Goal: Information Seeking & Learning: Learn about a topic

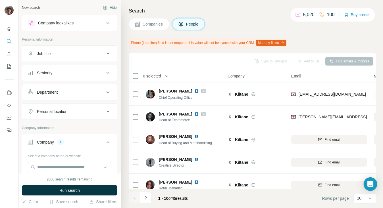
scroll to position [38, 0]
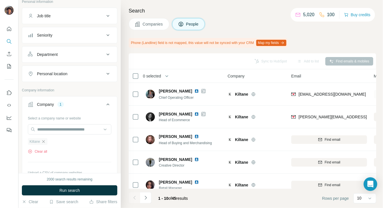
click at [42, 142] on icon "button" at bounding box center [43, 142] width 5 height 5
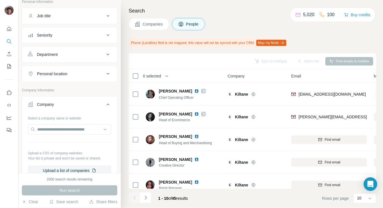
click at [47, 135] on div at bounding box center [70, 130] width 84 height 11
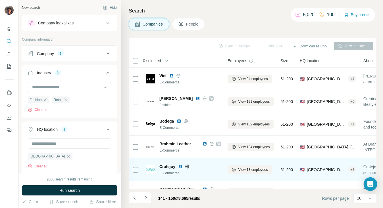
scroll to position [76, 0]
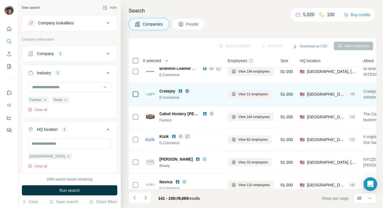
click at [192, 89] on div at bounding box center [194, 91] width 5 height 5
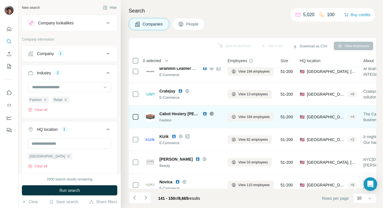
click at [210, 113] on icon at bounding box center [212, 114] width 5 height 5
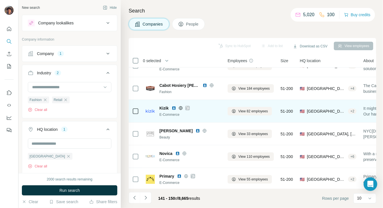
scroll to position [109, 0]
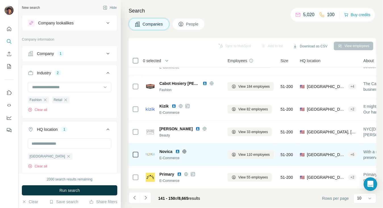
click at [185, 150] on icon at bounding box center [184, 152] width 5 height 5
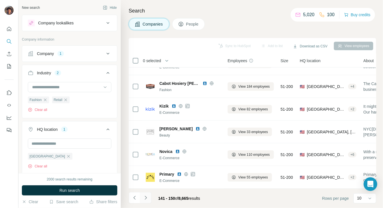
click at [146, 200] on icon "Navigate to next page" at bounding box center [146, 198] width 6 height 6
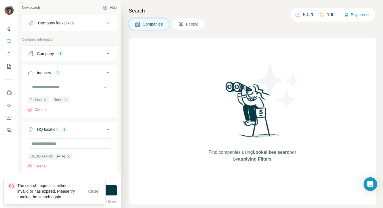
click at [96, 186] on div "Close" at bounding box center [93, 191] width 24 height 11
click at [96, 193] on span "Close" at bounding box center [93, 192] width 10 height 6
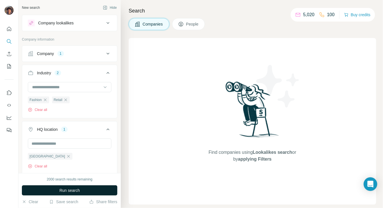
click at [69, 192] on span "Run search" at bounding box center [69, 191] width 20 height 6
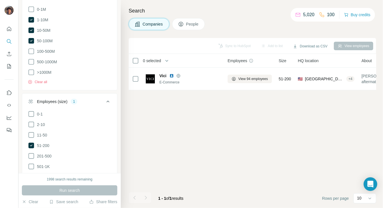
scroll to position [0, 0]
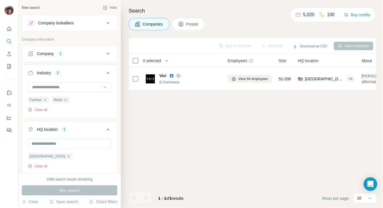
click at [72, 52] on div "Company 1" at bounding box center [66, 54] width 77 height 6
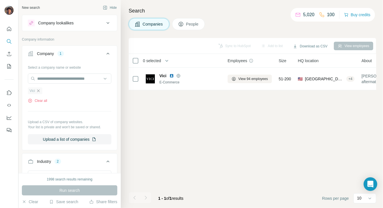
click at [37, 92] on icon "button" at bounding box center [38, 91] width 5 height 5
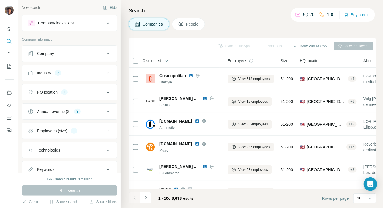
scroll to position [109, 0]
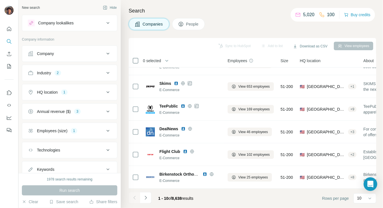
click at [147, 200] on icon "Navigate to next page" at bounding box center [146, 198] width 6 height 6
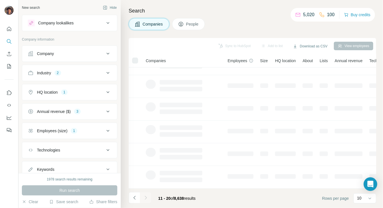
click at [146, 200] on div at bounding box center [145, 198] width 11 height 11
click at [146, 200] on icon "Navigate to next page" at bounding box center [146, 198] width 6 height 6
click at [146, 200] on div at bounding box center [145, 198] width 11 height 11
click at [146, 200] on icon "Navigate to next page" at bounding box center [146, 198] width 6 height 6
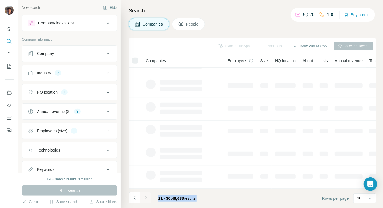
click at [146, 200] on div at bounding box center [145, 198] width 11 height 11
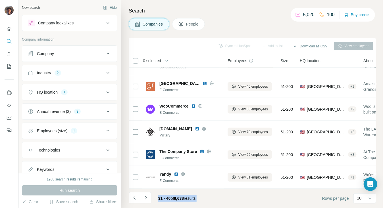
click at [146, 200] on icon "Navigate to next page" at bounding box center [146, 198] width 6 height 6
click at [146, 200] on div at bounding box center [145, 198] width 11 height 11
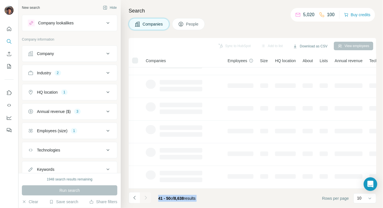
click at [146, 200] on div at bounding box center [145, 198] width 11 height 11
click at [146, 200] on icon "Navigate to next page" at bounding box center [146, 198] width 6 height 6
click at [146, 200] on div at bounding box center [145, 198] width 11 height 11
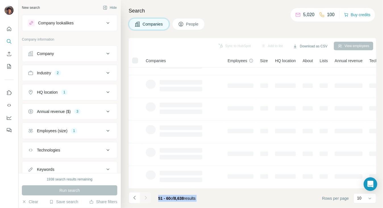
click at [146, 200] on icon "Navigate to next page" at bounding box center [146, 198] width 6 height 6
click at [146, 200] on div at bounding box center [145, 198] width 11 height 11
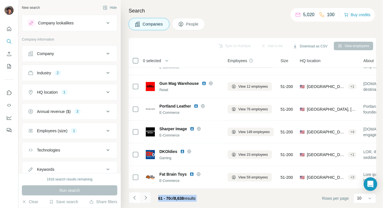
click at [148, 195] on icon "Navigate to next page" at bounding box center [146, 198] width 6 height 6
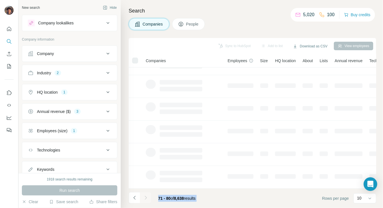
click at [150, 195] on button "Navigate to next page" at bounding box center [145, 198] width 11 height 11
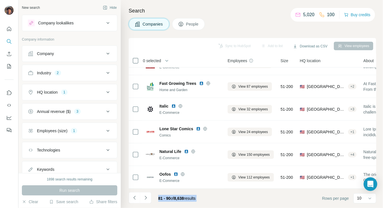
click at [211, 197] on footer "81 - 90 of 8,638 results Rows per page 10" at bounding box center [253, 198] width 248 height 19
click at [145, 195] on icon "Navigate to next page" at bounding box center [146, 198] width 6 height 6
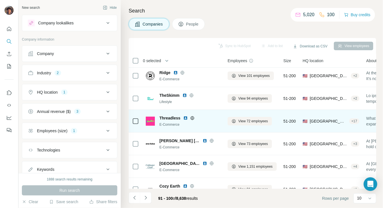
scroll to position [0, 0]
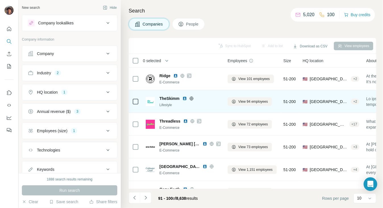
click at [190, 99] on icon at bounding box center [191, 98] width 5 height 5
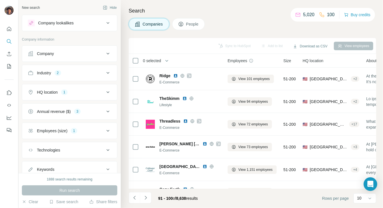
click at [273, 8] on h4 "Search" at bounding box center [253, 11] width 248 height 8
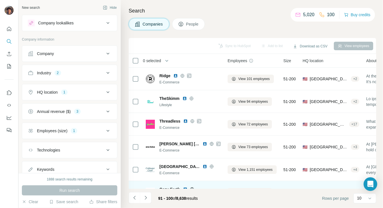
scroll to position [109, 0]
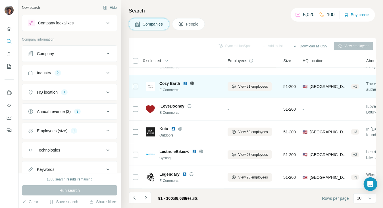
click at [193, 81] on icon at bounding box center [192, 83] width 5 height 5
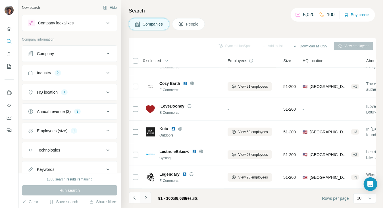
click at [150, 195] on button "Navigate to next page" at bounding box center [145, 198] width 11 height 11
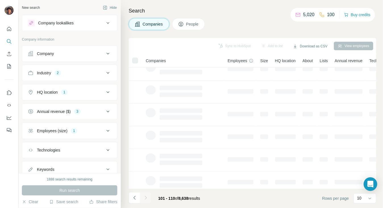
scroll to position [0, 0]
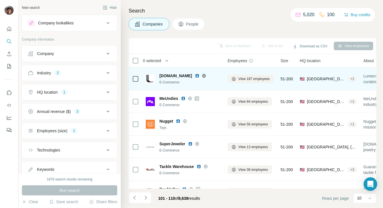
click at [202, 76] on icon at bounding box center [204, 76] width 4 height 4
click at [168, 74] on span "lumens.com" at bounding box center [176, 76] width 33 height 6
click at [202, 75] on icon at bounding box center [204, 76] width 4 height 4
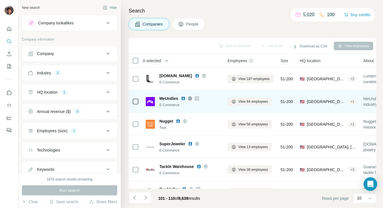
click at [172, 98] on span "MeUndies" at bounding box center [169, 99] width 19 height 6
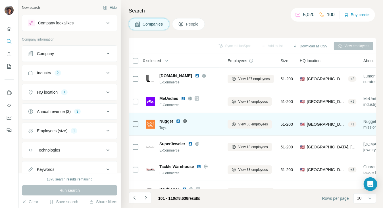
click at [194, 116] on td "Nugget Toys" at bounding box center [183, 124] width 82 height 23
click at [187, 119] on icon at bounding box center [185, 121] width 5 height 5
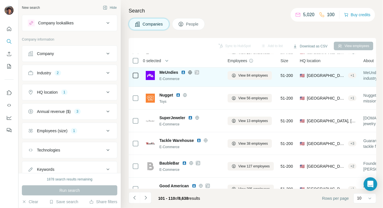
scroll to position [38, 0]
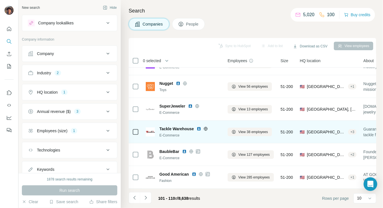
click at [206, 131] on icon at bounding box center [206, 129] width 5 height 5
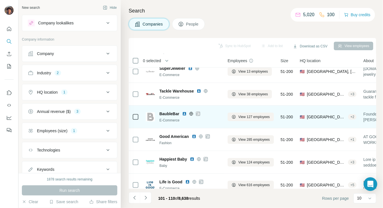
scroll to position [109, 0]
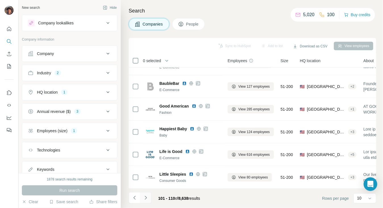
click at [146, 193] on button "Navigate to next page" at bounding box center [145, 198] width 11 height 11
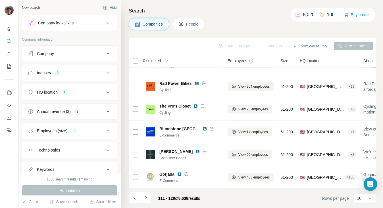
scroll to position [0, 0]
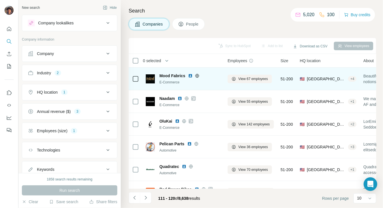
click at [197, 75] on icon at bounding box center [196, 76] width 1 height 4
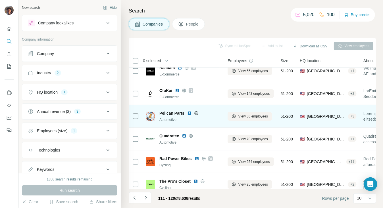
scroll to position [38, 0]
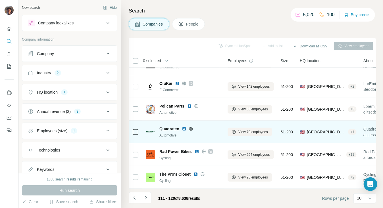
click at [191, 129] on icon at bounding box center [191, 129] width 1 height 4
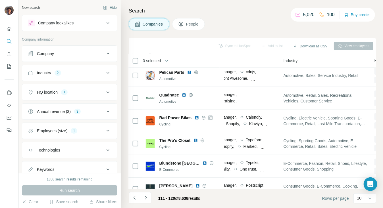
scroll to position [72, 352]
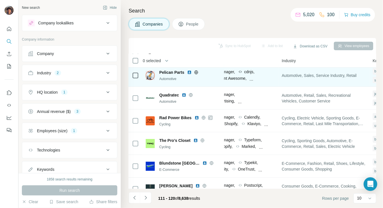
drag, startPoint x: 259, startPoint y: 65, endPoint x: 237, endPoint y: 83, distance: 29.1
click at [232, 70] on table "0 selected Companies Employees Size HQ location About Lists Annual revenue Tech…" at bounding box center [118, 102] width 684 height 241
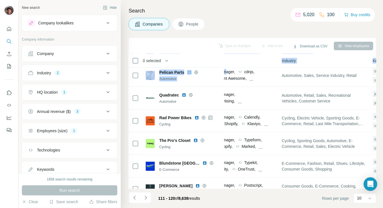
click at [237, 189] on footer "111 - 120 of 8,638 results Rows per page 10" at bounding box center [253, 198] width 248 height 19
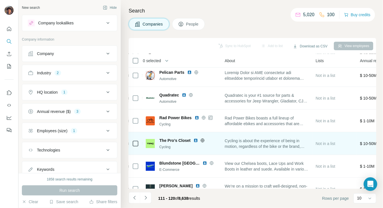
click at [244, 150] on div "Cycling is about the experience of being in motion, regardless of the bike or t…" at bounding box center [267, 144] width 84 height 16
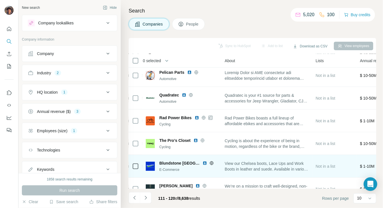
scroll to position [109, 139]
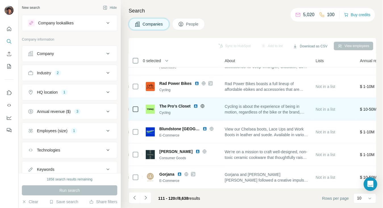
click at [202, 104] on icon at bounding box center [202, 106] width 5 height 5
click at [181, 104] on span "The Pro's Closet" at bounding box center [175, 107] width 31 height 6
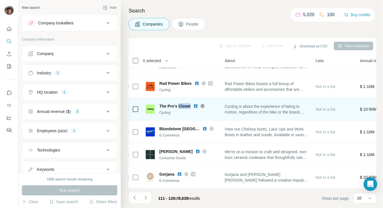
click at [181, 104] on span "The Pro's Closet" at bounding box center [175, 107] width 31 height 6
click at [202, 104] on icon at bounding box center [203, 106] width 4 height 4
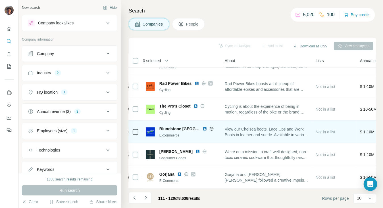
click at [210, 127] on icon at bounding box center [212, 129] width 4 height 4
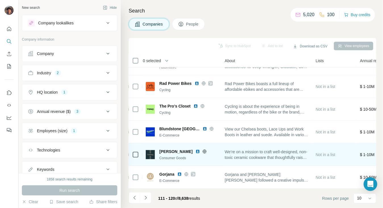
click at [164, 149] on span "Caraway" at bounding box center [176, 152] width 33 height 6
copy span "Caraway"
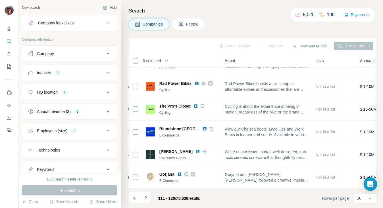
click at [58, 104] on div "Annual revenue ($) 3" at bounding box center [70, 112] width 96 height 16
click at [59, 113] on div "Annual revenue ($)" at bounding box center [54, 112] width 34 height 6
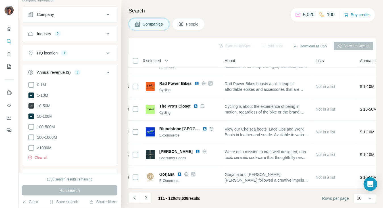
scroll to position [76, 0]
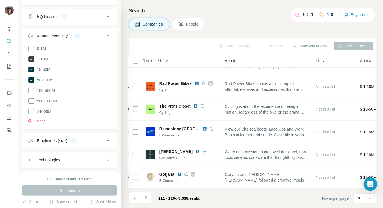
click at [43, 57] on span "1-10M" at bounding box center [42, 59] width 14 height 6
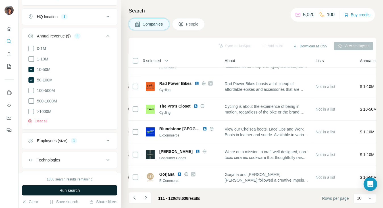
click at [55, 187] on button "Run search" at bounding box center [70, 191] width 96 height 10
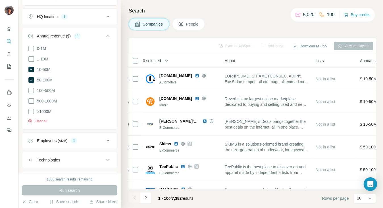
scroll to position [109, 139]
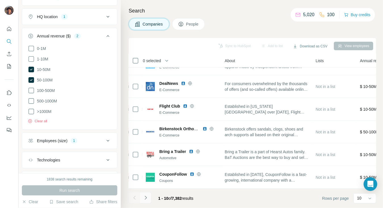
click at [145, 197] on icon "Navigate to next page" at bounding box center [146, 198] width 6 height 6
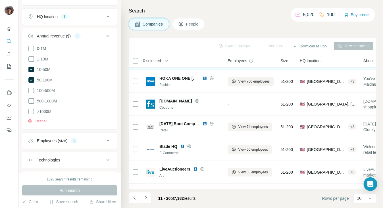
scroll to position [76, 0]
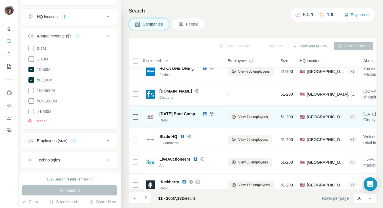
click at [186, 112] on span "Thursday Boot Company" at bounding box center [181, 114] width 43 height 5
copy span "Thursday Boot Company"
click at [213, 114] on icon at bounding box center [212, 114] width 4 height 4
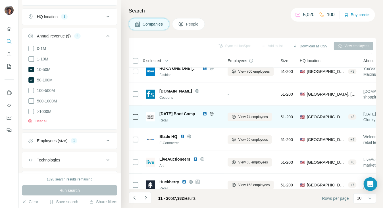
click at [190, 114] on span "Thursday Boot Company" at bounding box center [181, 114] width 43 height 5
click at [189, 114] on span "Thursday Boot Company" at bounding box center [181, 114] width 43 height 5
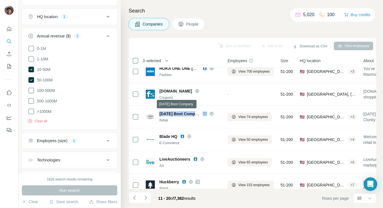
copy span "Thursday Boot Company"
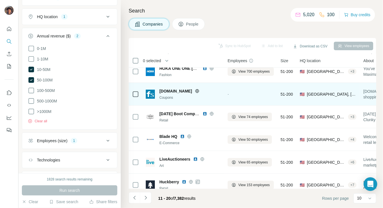
click at [260, 105] on td "-" at bounding box center [250, 94] width 53 height 23
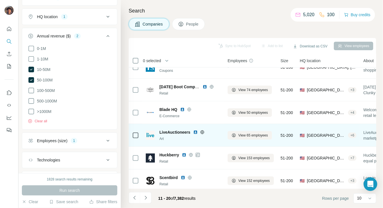
scroll to position [109, 0]
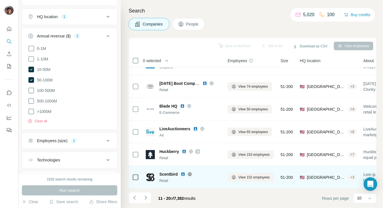
click at [189, 173] on icon at bounding box center [190, 175] width 4 height 4
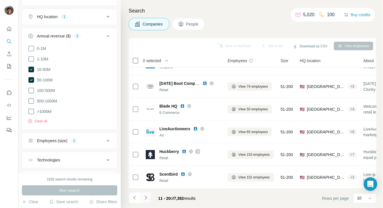
click at [146, 195] on button "Navigate to next page" at bounding box center [145, 198] width 11 height 11
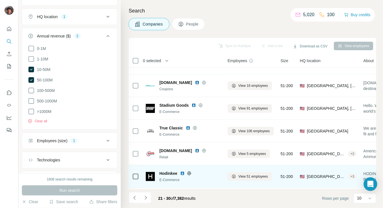
scroll to position [0, 0]
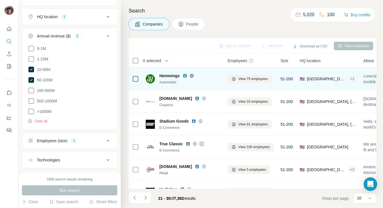
click at [193, 77] on icon at bounding box center [192, 76] width 5 height 5
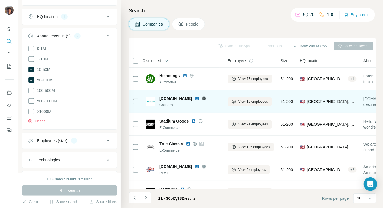
click at [204, 98] on icon at bounding box center [204, 99] width 1 height 4
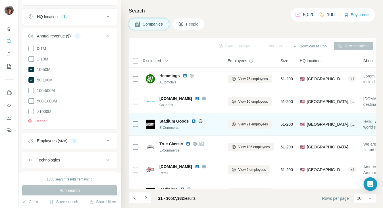
click at [200, 119] on icon at bounding box center [200, 121] width 5 height 5
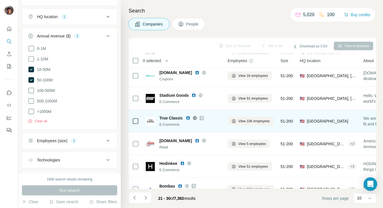
scroll to position [38, 0]
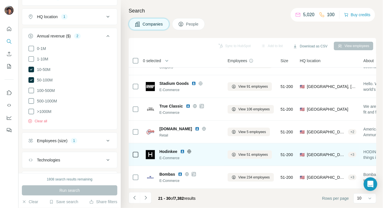
click at [189, 152] on icon at bounding box center [189, 152] width 1 height 4
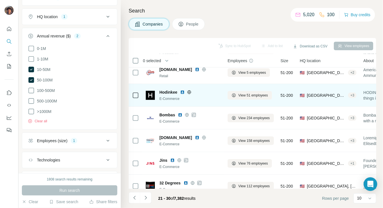
scroll to position [109, 0]
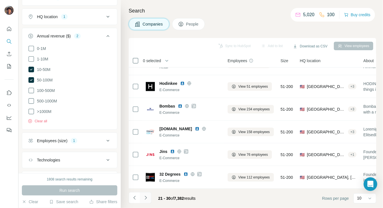
click at [148, 194] on button "Navigate to next page" at bounding box center [145, 198] width 11 height 11
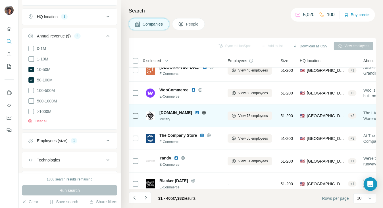
scroll to position [0, 0]
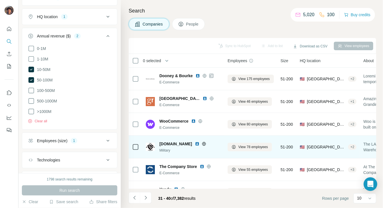
click at [191, 138] on td "evike.com Military" at bounding box center [183, 147] width 82 height 23
click at [204, 142] on icon at bounding box center [204, 144] width 1 height 4
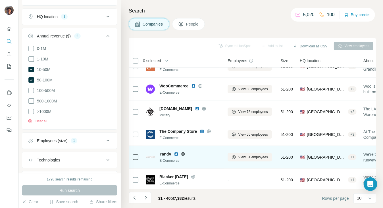
scroll to position [76, 0]
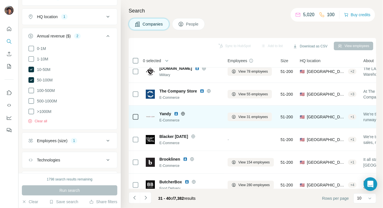
click at [183, 113] on icon at bounding box center [183, 114] width 5 height 5
click at [167, 111] on span "Yandy" at bounding box center [166, 114] width 12 height 6
copy span "Yandy"
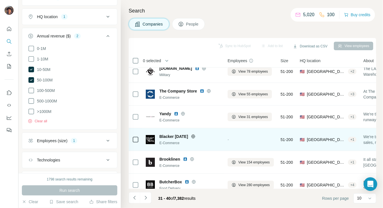
click at [225, 133] on td "-" at bounding box center [250, 140] width 53 height 23
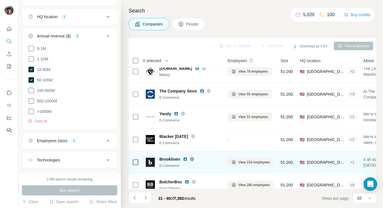
scroll to position [109, 0]
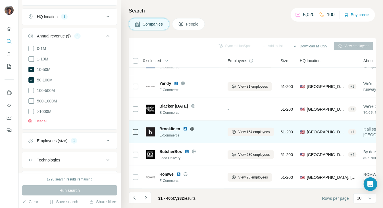
click at [175, 126] on span "Brooklinen" at bounding box center [170, 129] width 21 height 6
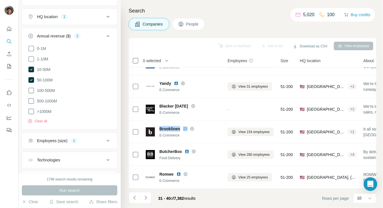
copy span "Brooklinen"
click at [146, 200] on icon "Navigate to next page" at bounding box center [146, 198] width 6 height 6
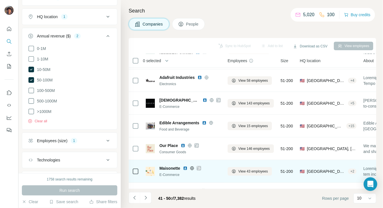
scroll to position [0, 0]
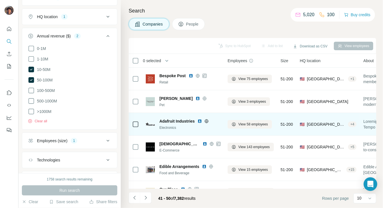
click at [172, 121] on span "Adafruit Industries" at bounding box center [177, 122] width 35 height 6
click at [182, 119] on span "Adafruit Industries" at bounding box center [177, 122] width 35 height 6
click at [210, 122] on div at bounding box center [207, 121] width 18 height 5
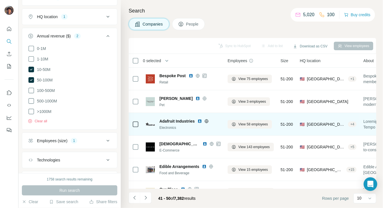
click at [207, 122] on icon at bounding box center [206, 121] width 1 height 4
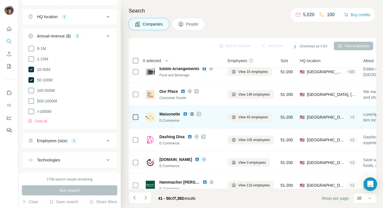
scroll to position [109, 0]
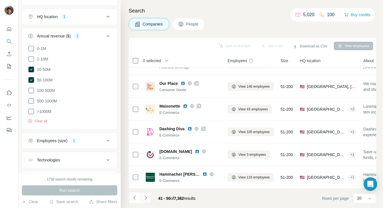
click at [146, 198] on icon "Navigate to next page" at bounding box center [146, 198] width 6 height 6
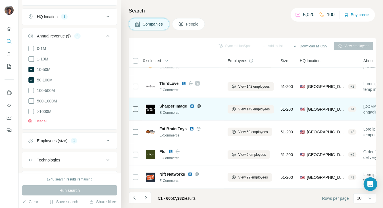
click at [200, 104] on icon at bounding box center [199, 106] width 5 height 5
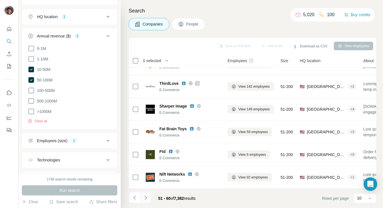
click at [147, 200] on icon "Navigate to next page" at bounding box center [146, 198] width 6 height 6
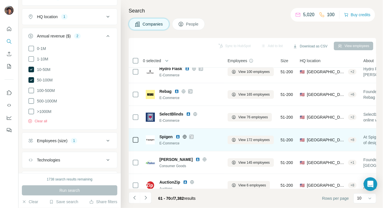
scroll to position [0, 0]
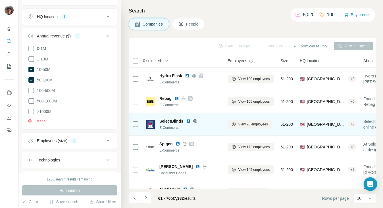
click at [195, 119] on icon at bounding box center [195, 121] width 1 height 4
click at [177, 119] on span "SelectBlinds" at bounding box center [172, 122] width 24 height 6
click at [196, 119] on icon at bounding box center [195, 121] width 5 height 5
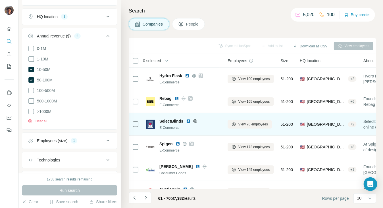
click at [195, 120] on icon at bounding box center [195, 121] width 5 height 5
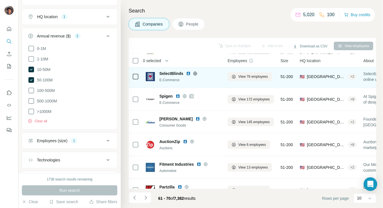
scroll to position [38, 0]
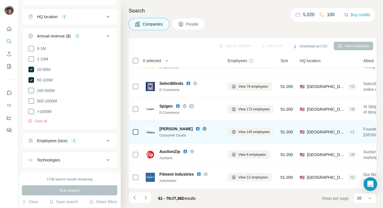
click at [202, 128] on icon at bounding box center [204, 129] width 5 height 5
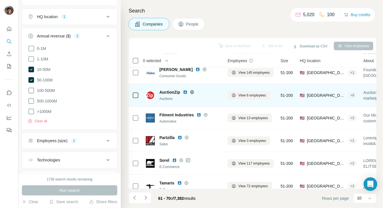
scroll to position [109, 0]
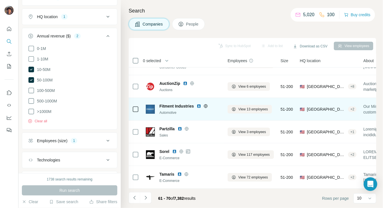
click at [198, 117] on td "Fitment Industries Automotive" at bounding box center [183, 109] width 82 height 23
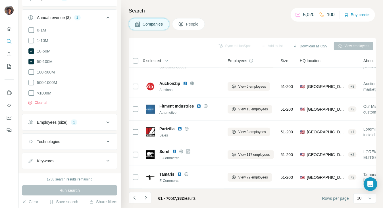
scroll to position [104, 0]
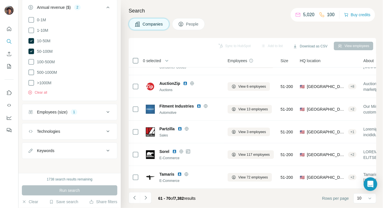
click at [80, 112] on div "Employees (size) 1" at bounding box center [66, 112] width 77 height 6
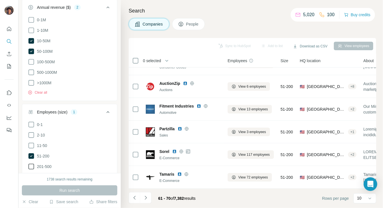
click at [44, 164] on span "201-500" at bounding box center [43, 167] width 17 height 6
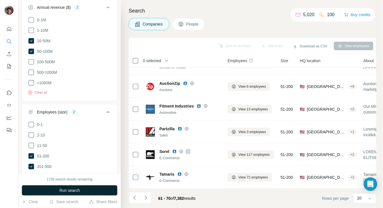
click at [55, 191] on button "Run search" at bounding box center [70, 191] width 96 height 10
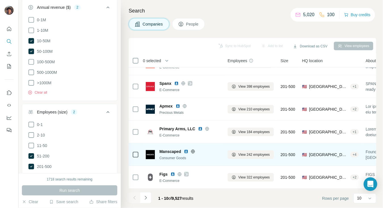
click at [191, 150] on icon at bounding box center [193, 152] width 5 height 5
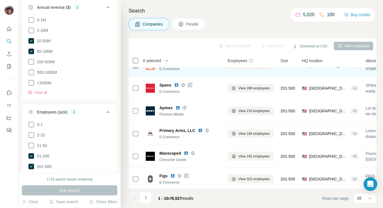
scroll to position [109, 0]
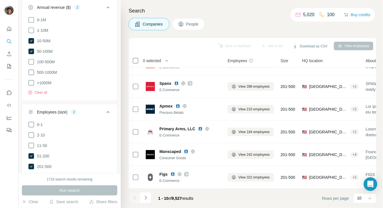
click at [149, 200] on button "Navigate to next page" at bounding box center [145, 198] width 11 height 11
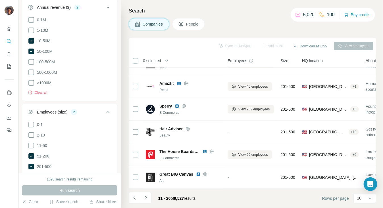
scroll to position [0, 0]
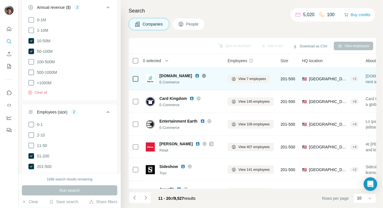
click at [187, 88] on td "rugs.com E-Commerce" at bounding box center [183, 79] width 82 height 23
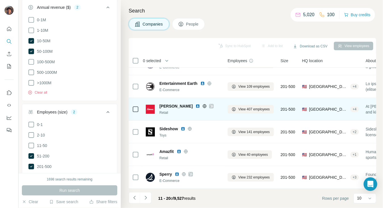
scroll to position [76, 0]
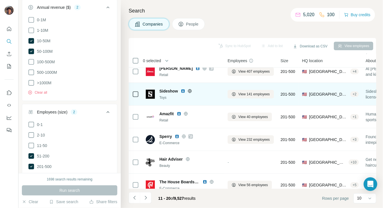
click at [192, 90] on icon at bounding box center [190, 91] width 5 height 5
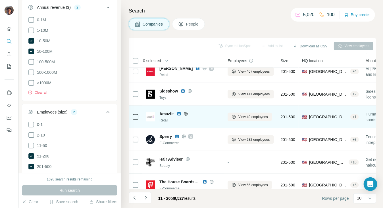
click at [186, 113] on icon at bounding box center [186, 114] width 5 height 5
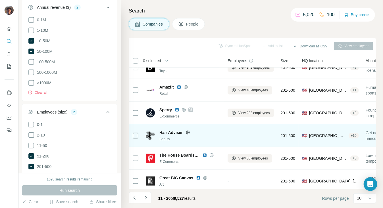
scroll to position [109, 0]
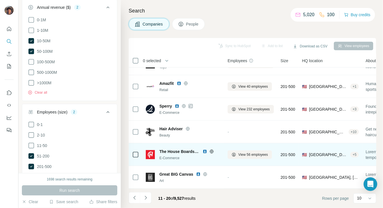
click at [211, 150] on icon at bounding box center [212, 152] width 5 height 5
click at [179, 149] on span "The House Boardshop" at bounding box center [180, 152] width 40 height 6
drag, startPoint x: 177, startPoint y: 146, endPoint x: 150, endPoint y: 146, distance: 27.3
click at [150, 149] on div "The House Boardshop E-Commerce" at bounding box center [183, 155] width 75 height 12
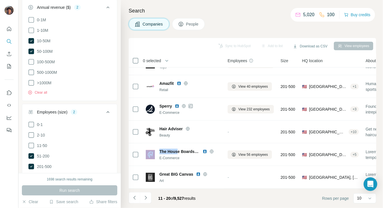
copy div "The Hous"
click at [147, 195] on icon "Navigate to next page" at bounding box center [146, 198] width 6 height 6
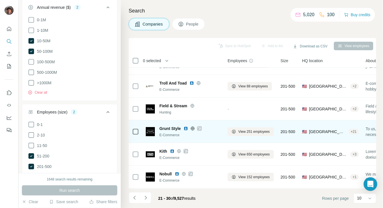
scroll to position [0, 0]
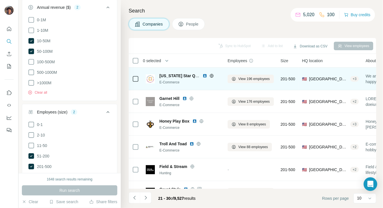
click at [170, 80] on div "E-Commerce" at bounding box center [190, 82] width 61 height 5
click at [170, 76] on span "Missouri Star Quilt Company" at bounding box center [190, 76] width 61 height 5
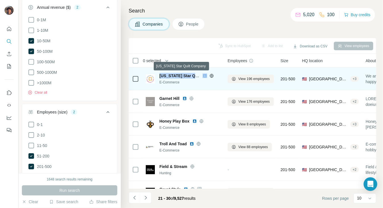
click at [170, 76] on span "Missouri Star Quilt Company" at bounding box center [190, 76] width 61 height 5
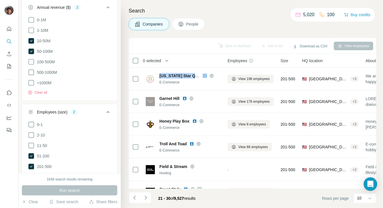
click at [343, 31] on div "Search Companies People Sync to HubSpot Add to list Download as CSV View employ…" at bounding box center [252, 104] width 262 height 208
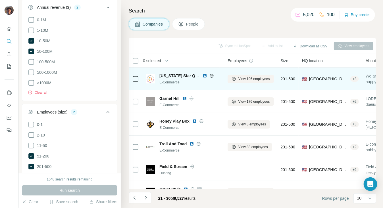
click at [212, 78] on icon at bounding box center [212, 76] width 5 height 5
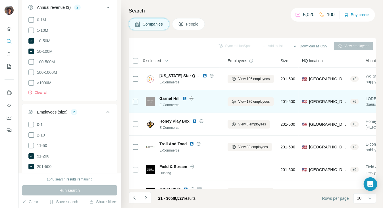
click at [191, 96] on icon at bounding box center [191, 98] width 5 height 5
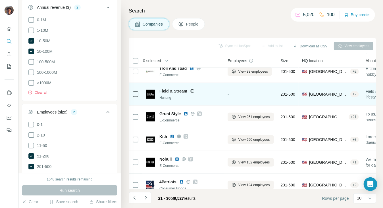
scroll to position [38, 0]
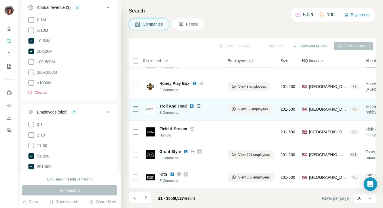
click at [179, 108] on span "Troll And Toad" at bounding box center [173, 107] width 27 height 6
click at [197, 107] on icon at bounding box center [198, 106] width 5 height 5
click at [198, 107] on icon at bounding box center [198, 106] width 1 height 4
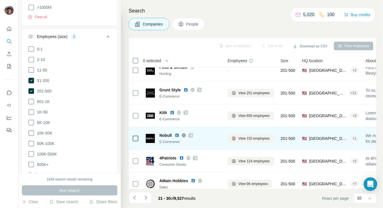
scroll to position [109, 0]
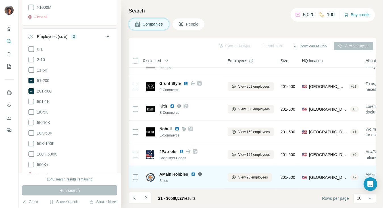
click at [199, 172] on icon at bounding box center [200, 174] width 5 height 5
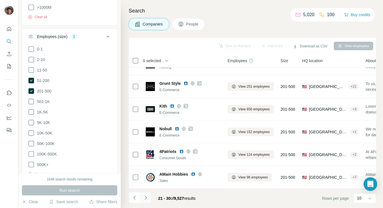
click at [148, 198] on button "Navigate to next page" at bounding box center [145, 198] width 11 height 11
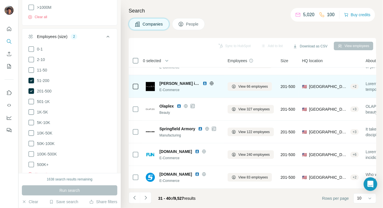
click at [210, 82] on icon at bounding box center [212, 83] width 5 height 5
click at [167, 81] on span "[PERSON_NAME] in the Sky" at bounding box center [180, 84] width 40 height 6
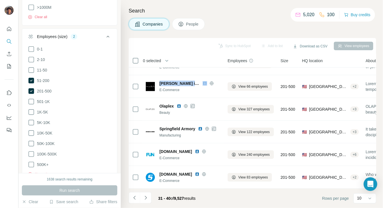
copy span "[PERSON_NAME] in the Sky"
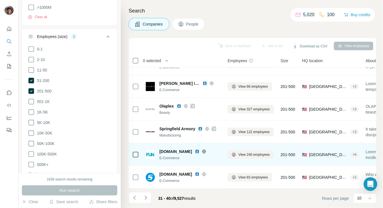
click at [202, 150] on icon at bounding box center [204, 152] width 4 height 4
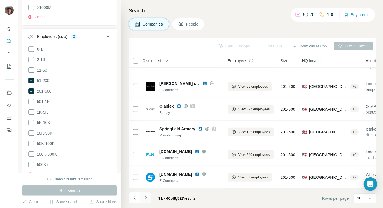
click at [147, 195] on button "Navigate to next page" at bounding box center [145, 198] width 11 height 11
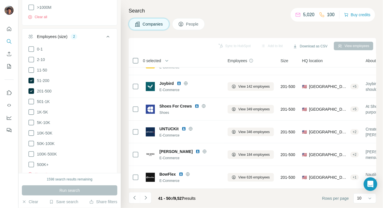
scroll to position [0, 0]
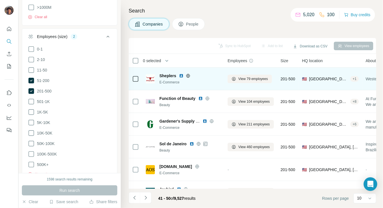
click at [187, 77] on icon at bounding box center [188, 76] width 5 height 5
click at [167, 76] on span "Sheplers" at bounding box center [168, 76] width 17 height 6
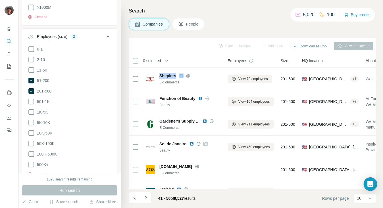
copy span "Sheplers"
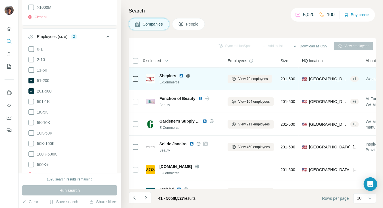
click at [189, 78] on div "Sheplers" at bounding box center [190, 76] width 61 height 6
click at [189, 75] on icon at bounding box center [188, 76] width 5 height 5
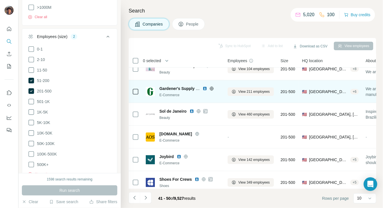
scroll to position [38, 0]
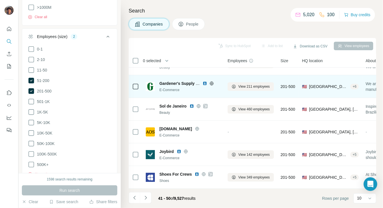
click at [210, 84] on icon at bounding box center [212, 84] width 4 height 4
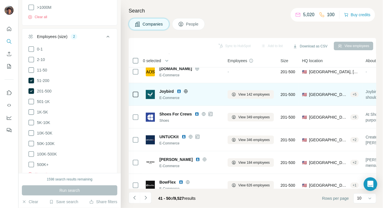
scroll to position [109, 0]
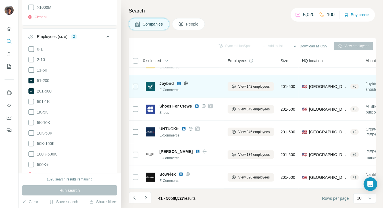
click at [187, 82] on icon at bounding box center [186, 84] width 4 height 4
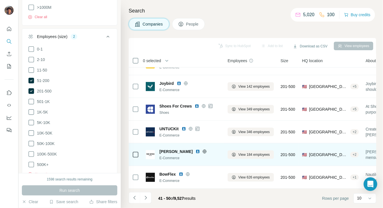
click at [202, 150] on icon at bounding box center [204, 152] width 5 height 5
click at [181, 149] on span "[PERSON_NAME]" at bounding box center [176, 152] width 33 height 6
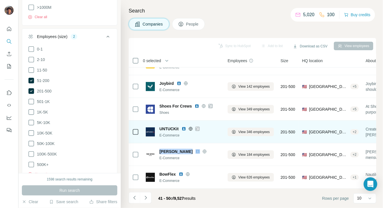
copy span "[PERSON_NAME]"
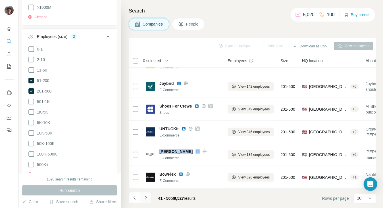
click at [148, 197] on icon "Navigate to next page" at bounding box center [146, 198] width 6 height 6
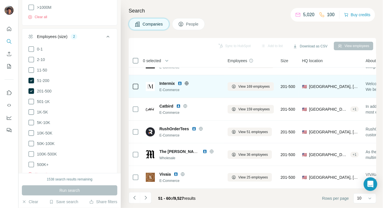
click at [188, 81] on icon at bounding box center [187, 83] width 5 height 5
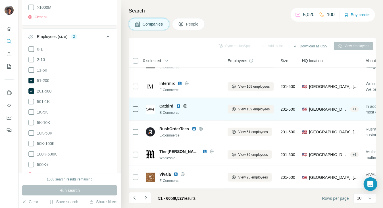
click at [187, 106] on icon at bounding box center [185, 106] width 4 height 0
click at [168, 102] on div "Catbird E-Commerce" at bounding box center [183, 110] width 75 height 16
click at [171, 104] on span "Catbird" at bounding box center [167, 107] width 14 height 6
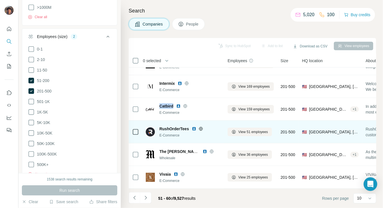
click at [179, 126] on span "RushOrderTees" at bounding box center [175, 129] width 30 height 6
click at [201, 127] on icon at bounding box center [201, 129] width 5 height 5
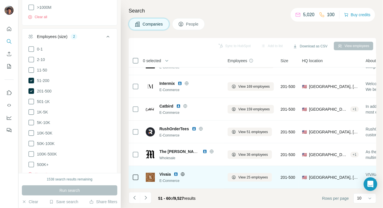
click at [168, 172] on span "Vivaia" at bounding box center [165, 175] width 11 height 6
click at [182, 172] on icon at bounding box center [183, 174] width 5 height 5
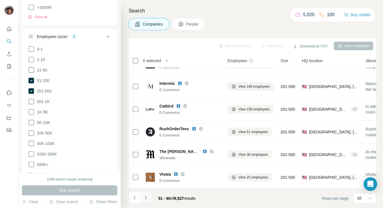
click at [149, 198] on button "Navigate to next page" at bounding box center [145, 198] width 11 height 11
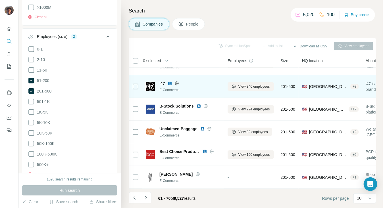
click at [177, 82] on icon at bounding box center [177, 84] width 4 height 4
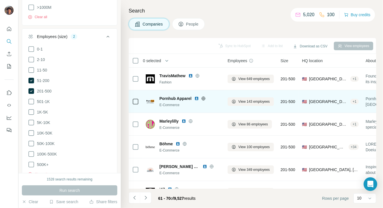
scroll to position [38, 0]
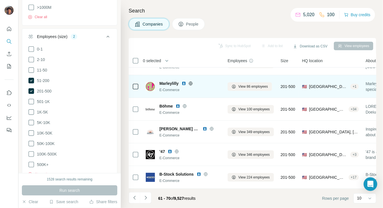
click at [193, 85] on icon at bounding box center [191, 83] width 5 height 5
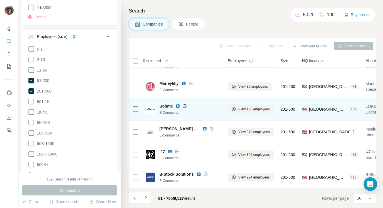
click at [183, 107] on icon at bounding box center [185, 106] width 4 height 4
click at [167, 104] on span "Böhme" at bounding box center [166, 107] width 13 height 6
click at [169, 104] on span "Böhme" at bounding box center [166, 107] width 13 height 6
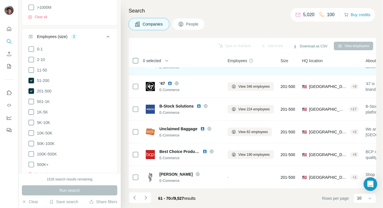
scroll to position [109, 0]
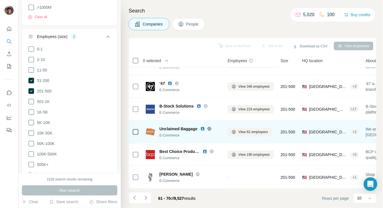
click at [179, 126] on span "Unclaimed Baggage" at bounding box center [179, 129] width 38 height 6
click at [210, 127] on icon at bounding box center [209, 129] width 1 height 4
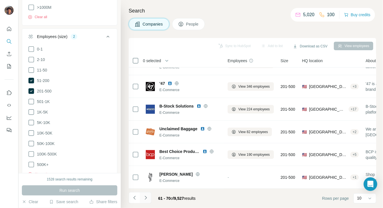
click at [145, 200] on icon "Navigate to next page" at bounding box center [146, 198] width 6 height 6
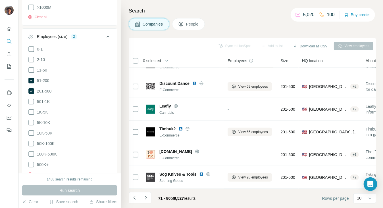
scroll to position [0, 0]
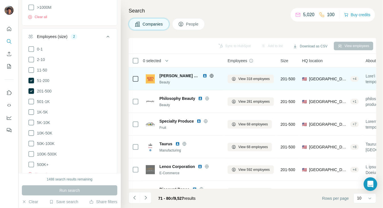
click at [164, 82] on div "Beauty" at bounding box center [190, 82] width 61 height 5
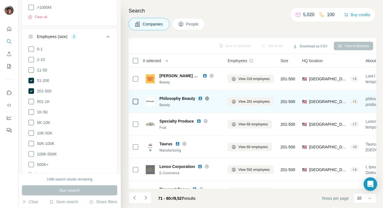
click at [207, 98] on icon at bounding box center [206, 99] width 1 height 4
click at [185, 98] on span "Philosophy Beauty" at bounding box center [178, 99] width 36 height 6
click at [208, 100] on icon at bounding box center [207, 98] width 5 height 5
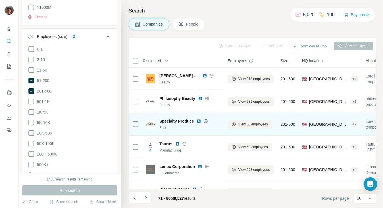
click at [207, 122] on icon at bounding box center [206, 121] width 5 height 5
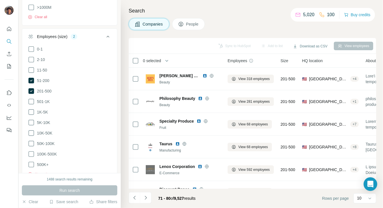
click at [271, 22] on div "Companies People" at bounding box center [253, 24] width 248 height 12
drag, startPoint x: 271, startPoint y: 23, endPoint x: 273, endPoint y: 20, distance: 3.8
click at [272, 21] on div "Companies People" at bounding box center [253, 24] width 248 height 12
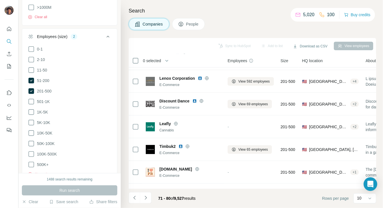
scroll to position [109, 0]
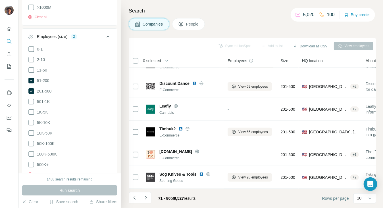
click at [280, 24] on div "Companies People" at bounding box center [253, 24] width 248 height 12
click at [143, 199] on icon "Navigate to next page" at bounding box center [146, 198] width 6 height 6
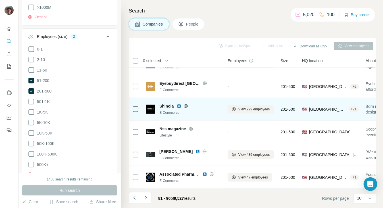
click at [169, 105] on span "Shinola" at bounding box center [167, 107] width 15 height 6
click at [206, 111] on div "E-Commerce" at bounding box center [190, 112] width 61 height 5
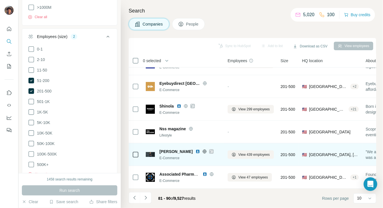
scroll to position [0, 0]
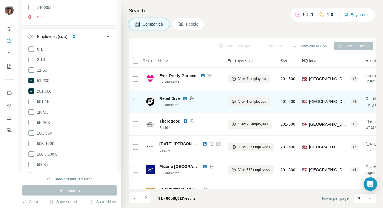
click at [210, 103] on div "E-Commerce" at bounding box center [190, 105] width 61 height 5
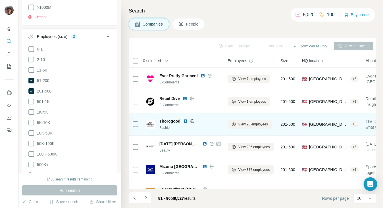
click at [193, 123] on icon at bounding box center [192, 121] width 5 height 5
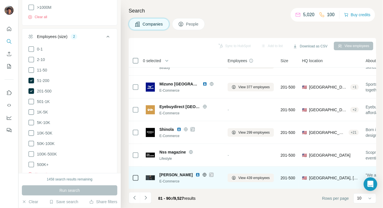
scroll to position [109, 0]
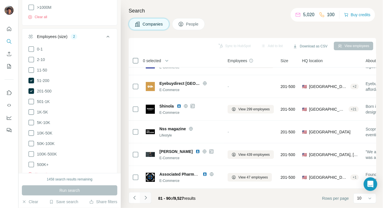
click at [147, 198] on icon "Navigate to next page" at bounding box center [146, 198] width 6 height 6
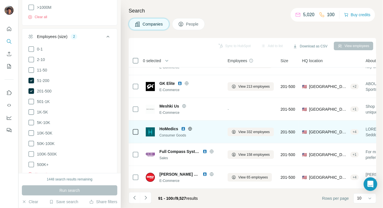
scroll to position [0, 0]
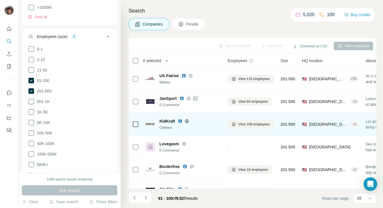
click at [172, 125] on div "KidKraft Children" at bounding box center [190, 125] width 61 height 12
click at [172, 122] on span "KidKraft" at bounding box center [168, 122] width 16 height 6
click at [187, 122] on icon at bounding box center [187, 121] width 5 height 5
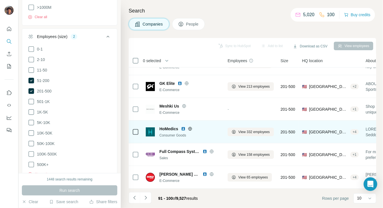
scroll to position [109, 0]
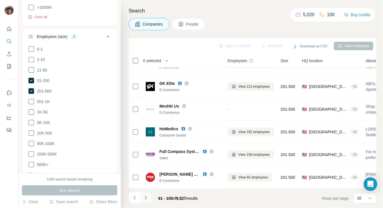
click at [144, 198] on icon "Navigate to next page" at bounding box center [146, 198] width 6 height 6
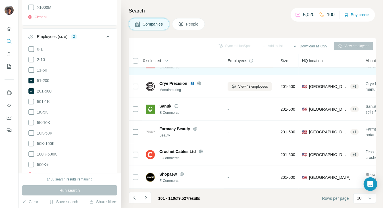
scroll to position [0, 0]
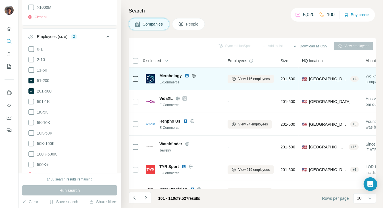
click at [192, 75] on icon at bounding box center [194, 76] width 5 height 5
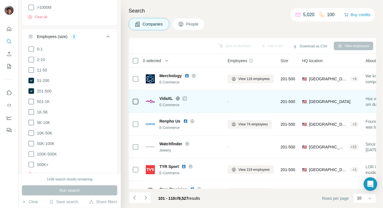
scroll to position [38, 0]
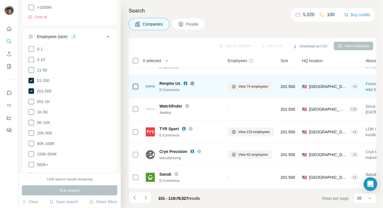
click at [194, 84] on icon at bounding box center [192, 83] width 5 height 5
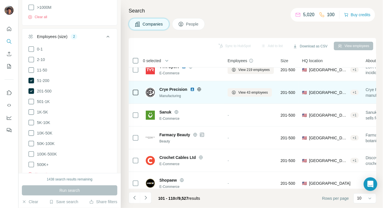
scroll to position [109, 0]
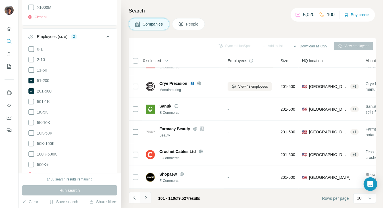
click at [146, 199] on icon "Navigate to next page" at bounding box center [146, 198] width 2 height 4
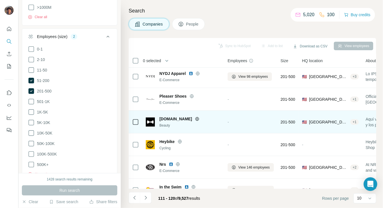
scroll to position [0, 0]
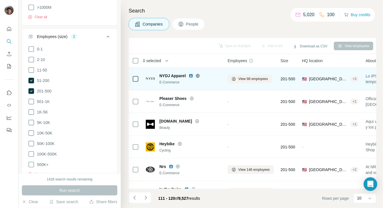
click at [198, 78] on icon at bounding box center [198, 76] width 5 height 5
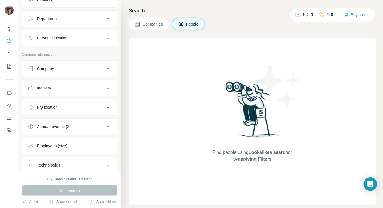
scroll to position [70, 0]
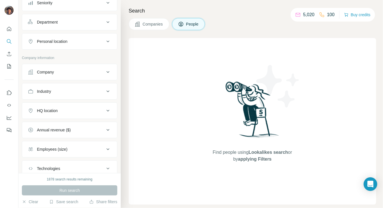
click at [50, 73] on div "Company" at bounding box center [45, 72] width 17 height 6
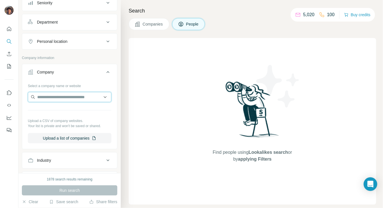
click at [59, 96] on input "text" at bounding box center [70, 97] width 84 height 10
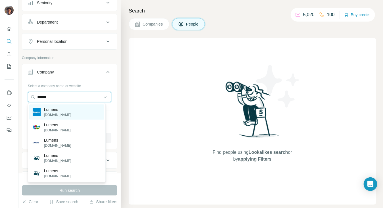
type input "******"
click at [60, 110] on p "Lumens" at bounding box center [57, 110] width 27 height 6
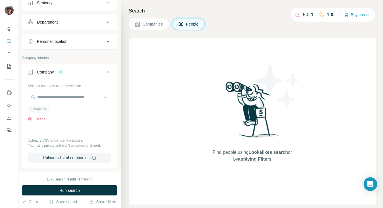
click at [46, 107] on icon "button" at bounding box center [45, 109] width 5 height 5
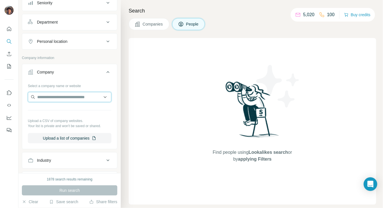
click at [51, 92] on input "text" at bounding box center [70, 97] width 84 height 10
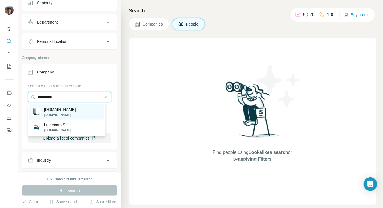
type input "**********"
click at [51, 112] on p "lumens.com" at bounding box center [60, 110] width 32 height 6
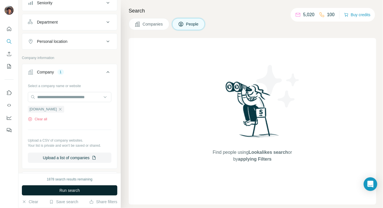
click at [51, 191] on button "Run search" at bounding box center [70, 191] width 96 height 10
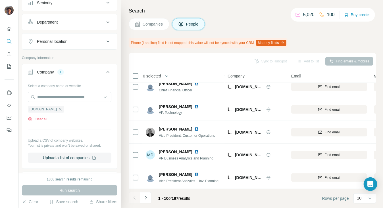
scroll to position [114, 0]
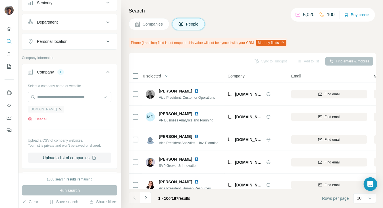
click at [58, 111] on icon "button" at bounding box center [60, 109] width 5 height 5
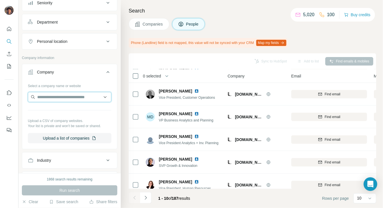
click at [53, 97] on input "text" at bounding box center [70, 97] width 84 height 10
paste input "**********"
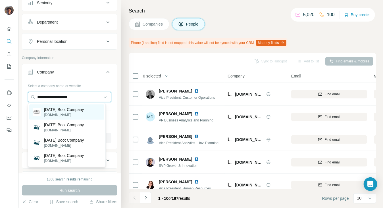
type input "**********"
click at [61, 109] on p "Thursday Boot Company" at bounding box center [64, 110] width 40 height 6
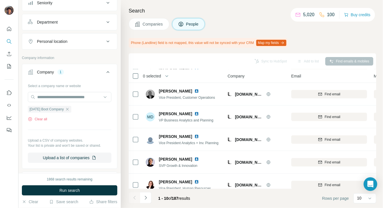
click at [57, 190] on button "Run search" at bounding box center [70, 191] width 96 height 10
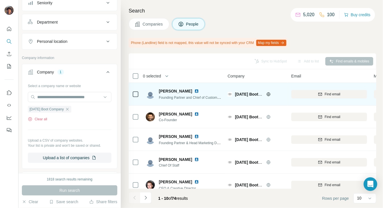
click at [268, 97] on div "Thursday Boot Company" at bounding box center [259, 95] width 49 height 6
click at [266, 93] on icon at bounding box center [268, 94] width 5 height 5
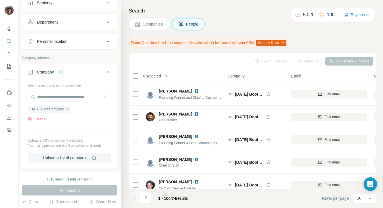
click at [100, 208] on html "New search Hide Company lookalikes Personal information Job title Seniority Dep…" at bounding box center [191, 104] width 383 height 208
click at [70, 109] on icon "button" at bounding box center [67, 109] width 5 height 5
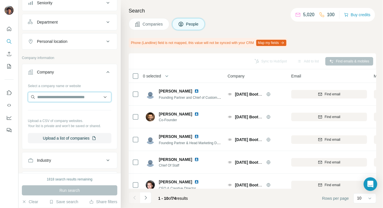
click at [71, 98] on input "text" at bounding box center [70, 97] width 84 height 10
paste input "*****"
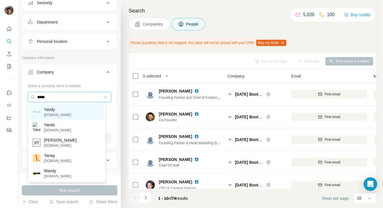
type input "*****"
click at [75, 115] on div "Yandy yandy.com" at bounding box center [66, 112] width 75 height 15
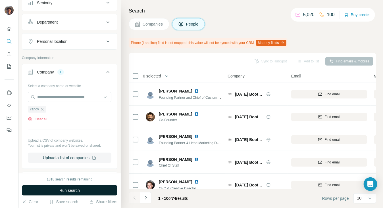
click at [71, 191] on span "Run search" at bounding box center [69, 191] width 20 height 6
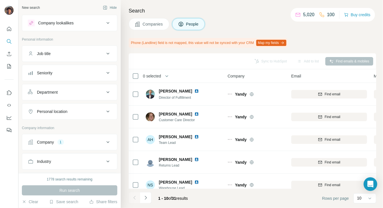
click at [73, 136] on button "Company 1" at bounding box center [69, 143] width 95 height 14
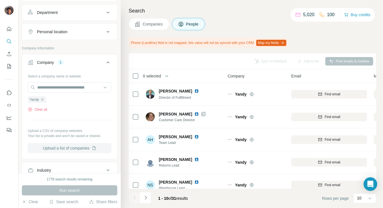
scroll to position [114, 0]
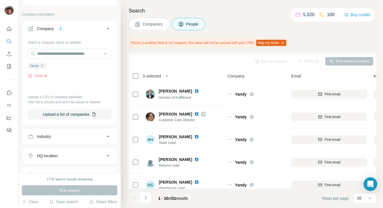
click at [44, 65] on icon "button" at bounding box center [42, 66] width 5 height 5
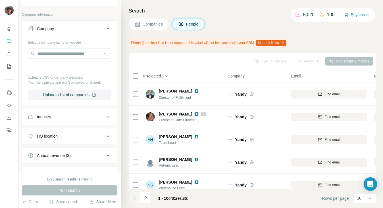
click at [44, 60] on div "Select a company name or website Upload a CSV of company websites. Your list is…" at bounding box center [70, 69] width 84 height 62
click at [44, 58] on input "text" at bounding box center [70, 54] width 84 height 10
paste input "**********"
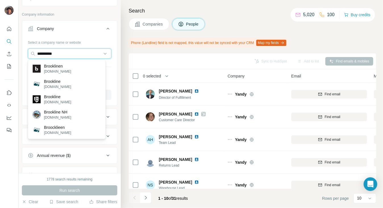
type input "**********"
click at [61, 69] on p "[DOMAIN_NAME]" at bounding box center [57, 71] width 27 height 5
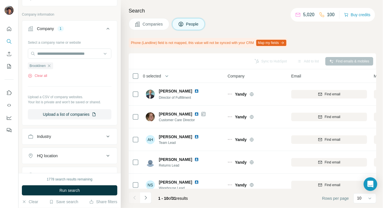
click at [61, 197] on div "1778 search results remaining Run search Clear Save search Share filters" at bounding box center [69, 190] width 102 height 35
click at [61, 191] on span "Run search" at bounding box center [69, 191] width 20 height 6
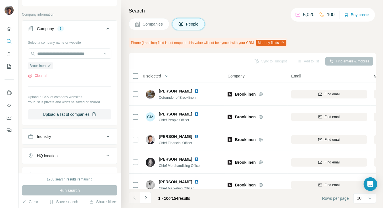
click at [164, 26] on span "Companies" at bounding box center [153, 24] width 21 height 6
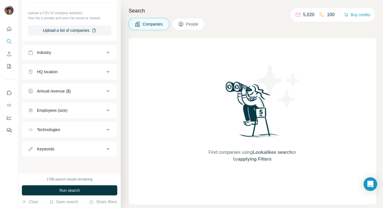
scroll to position [25, 0]
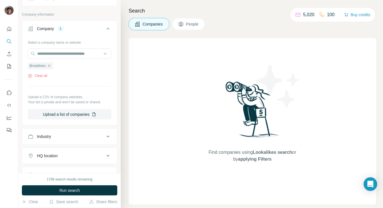
click at [198, 23] on span "People" at bounding box center [192, 24] width 13 height 6
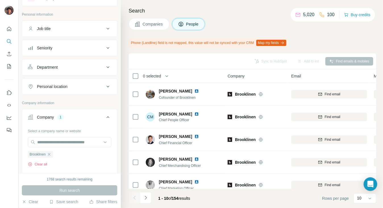
scroll to position [114, 0]
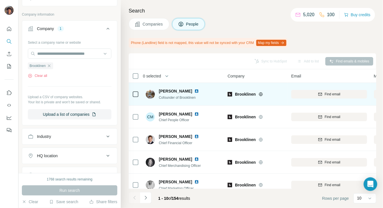
click at [245, 92] on span "Brooklinen" at bounding box center [245, 95] width 21 height 6
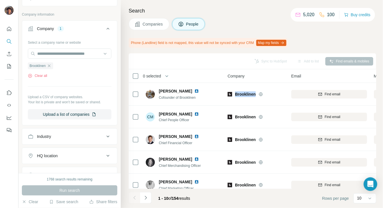
copy span "Brooklinen"
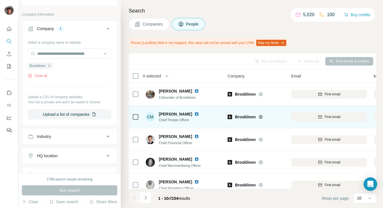
click at [259, 121] on div "Brooklinen" at bounding box center [256, 117] width 57 height 16
click at [264, 114] on div "Brooklinen" at bounding box center [259, 117] width 49 height 6
click at [259, 116] on icon at bounding box center [261, 117] width 5 height 5
click at [259, 119] on icon at bounding box center [261, 117] width 5 height 5
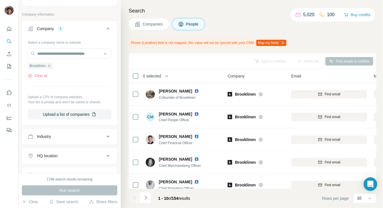
click at [50, 64] on icon "button" at bounding box center [49, 66] width 5 height 5
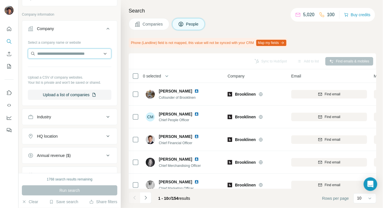
click at [60, 54] on input "text" at bounding box center [70, 54] width 84 height 10
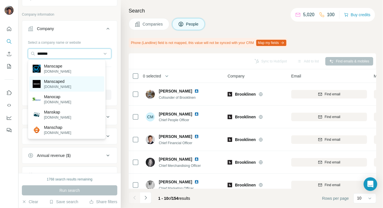
type input "*******"
click at [63, 88] on p "[DOMAIN_NAME]" at bounding box center [57, 86] width 27 height 5
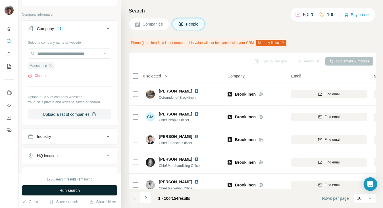
click at [63, 190] on span "Run search" at bounding box center [69, 191] width 20 height 6
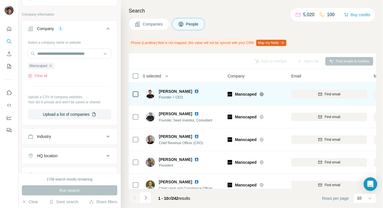
click at [252, 96] on span "Manscaped" at bounding box center [246, 95] width 22 height 6
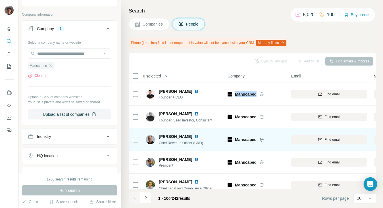
copy div "Manscaped"
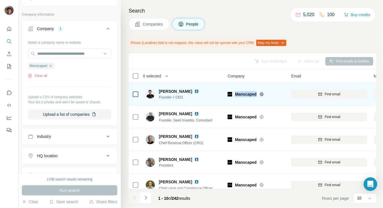
click at [263, 98] on div "Manscaped" at bounding box center [256, 94] width 57 height 16
click at [262, 95] on icon at bounding box center [262, 94] width 5 height 5
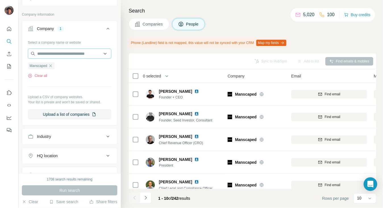
click at [51, 65] on icon "button" at bounding box center [50, 66] width 5 height 5
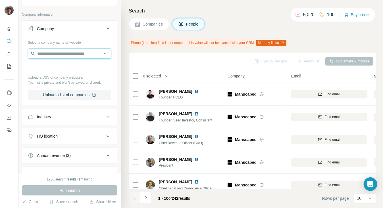
click at [55, 53] on input "text" at bounding box center [70, 54] width 84 height 10
paste input "**********"
drag, startPoint x: 75, startPoint y: 53, endPoint x: -1, endPoint y: 42, distance: 76.0
click at [0, 42] on html "**********" at bounding box center [191, 104] width 383 height 208
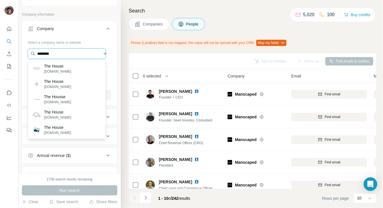
click at [86, 50] on input "********" at bounding box center [67, 54] width 78 height 10
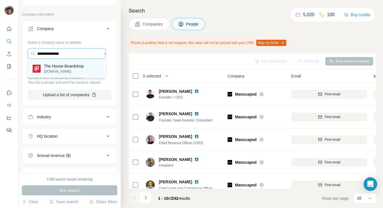
type input "**********"
click at [72, 67] on p "The House Boardshop" at bounding box center [64, 66] width 40 height 6
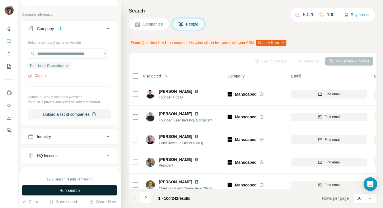
click at [70, 188] on span "Run search" at bounding box center [69, 191] width 20 height 6
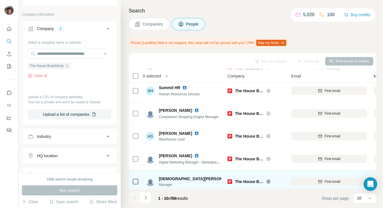
scroll to position [38, 0]
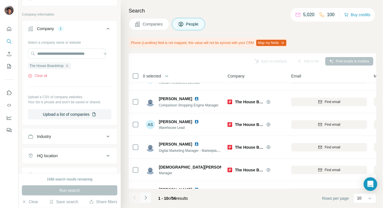
click at [143, 194] on button "Navigate to next page" at bounding box center [145, 198] width 11 height 11
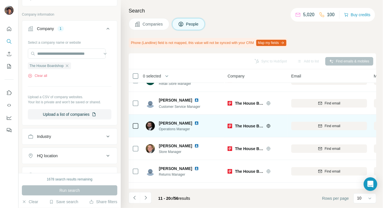
scroll to position [125, 0]
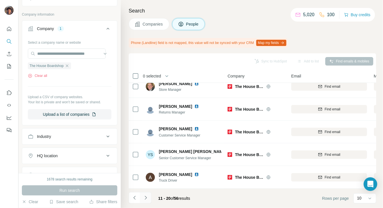
click at [149, 195] on button "Navigate to next page" at bounding box center [145, 198] width 11 height 11
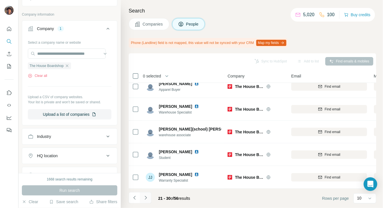
click at [146, 201] on button "Navigate to next page" at bounding box center [145, 198] width 11 height 11
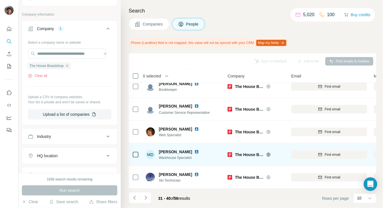
scroll to position [0, 0]
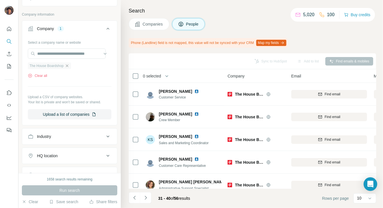
click at [68, 65] on icon "button" at bounding box center [67, 66] width 3 height 3
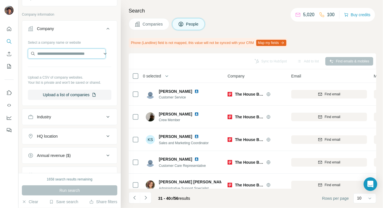
click at [68, 53] on input "text" at bounding box center [67, 54] width 78 height 10
paste input "**********"
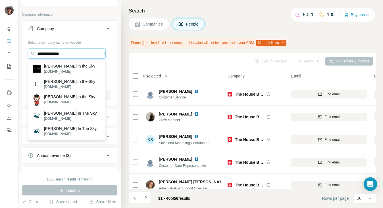
type input "**********"
click at [68, 65] on p "[PERSON_NAME] in the Sky" at bounding box center [69, 66] width 51 height 6
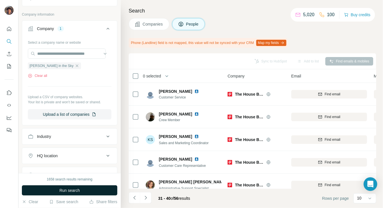
click at [70, 193] on span "Run search" at bounding box center [69, 191] width 20 height 6
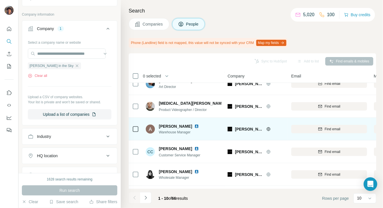
scroll to position [125, 0]
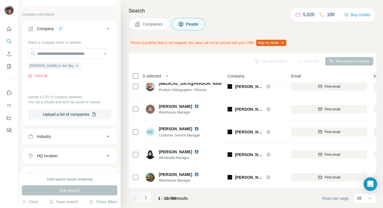
click at [146, 195] on icon "Navigate to next page" at bounding box center [146, 198] width 6 height 6
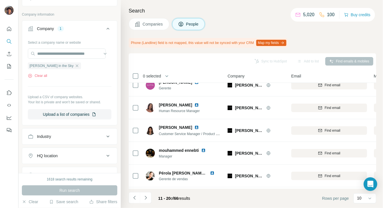
scroll to position [0, 0]
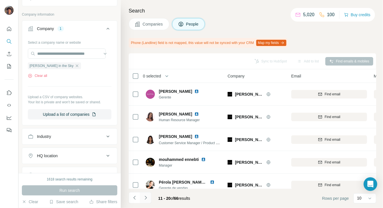
click at [148, 193] on button "Navigate to next page" at bounding box center [145, 198] width 11 height 11
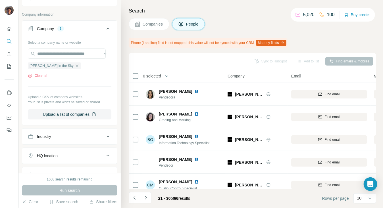
scroll to position [125, 0]
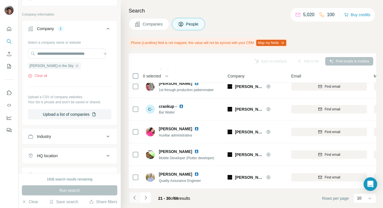
click at [134, 197] on icon "Navigate to previous page" at bounding box center [135, 198] width 6 height 6
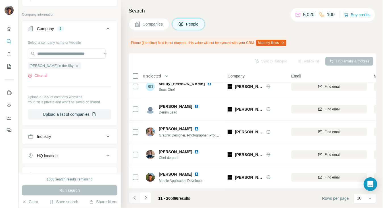
click at [134, 197] on icon "Navigate to previous page" at bounding box center [135, 198] width 6 height 6
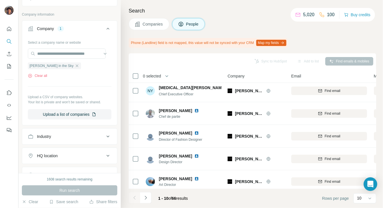
scroll to position [0, 0]
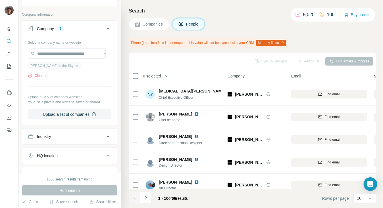
click at [57, 68] on div "[PERSON_NAME] in the Sky" at bounding box center [54, 66] width 53 height 7
click at [75, 65] on icon "button" at bounding box center [77, 66] width 5 height 5
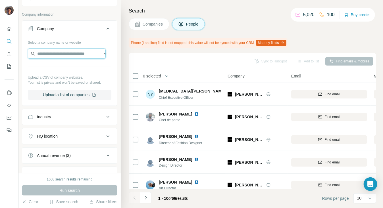
click at [59, 55] on input "text" at bounding box center [67, 54] width 78 height 10
paste input "********"
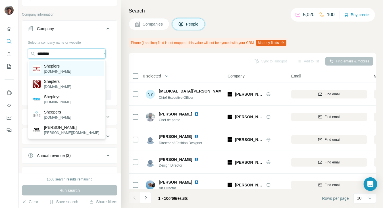
type input "********"
click at [68, 65] on div "Sheplers [DOMAIN_NAME]" at bounding box center [66, 68] width 75 height 15
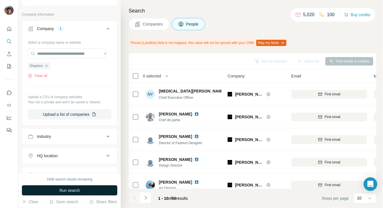
click at [78, 193] on span "Run search" at bounding box center [69, 191] width 20 height 6
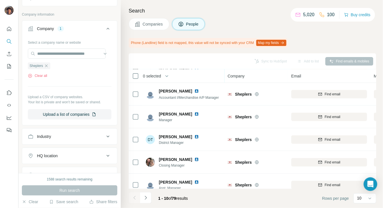
scroll to position [125, 0]
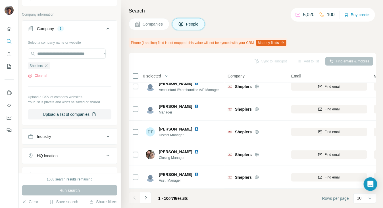
click at [139, 196] on div at bounding box center [134, 198] width 11 height 11
click at [145, 196] on icon "Navigate to next page" at bounding box center [146, 198] width 6 height 6
click at [148, 191] on footer "11 - 20 of 79 results Rows per page 10" at bounding box center [253, 198] width 248 height 19
click at [148, 196] on icon "Navigate to next page" at bounding box center [146, 198] width 6 height 6
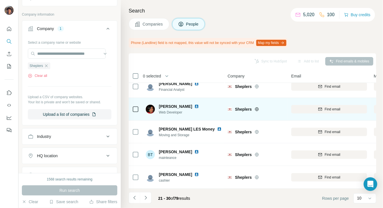
scroll to position [0, 0]
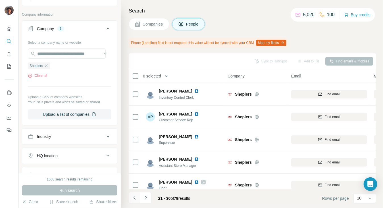
click at [134, 196] on icon "Navigate to previous page" at bounding box center [135, 198] width 6 height 6
click at [134, 195] on button "Navigate to previous page" at bounding box center [134, 198] width 11 height 11
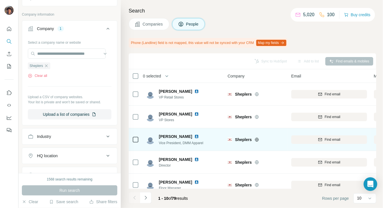
scroll to position [125, 0]
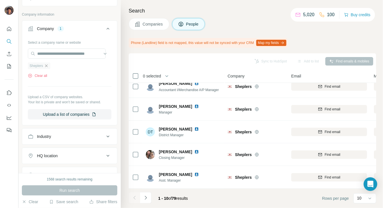
click at [49, 67] on icon "button" at bounding box center [46, 66] width 5 height 5
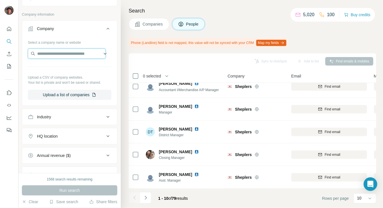
click at [80, 54] on input "text" at bounding box center [67, 54] width 78 height 10
paste input "**********"
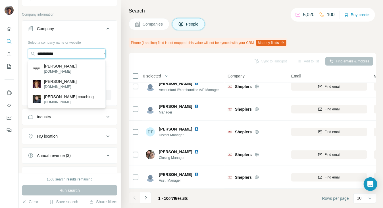
type input "**********"
click at [75, 69] on div "[PERSON_NAME] [DOMAIN_NAME]" at bounding box center [66, 68] width 75 height 15
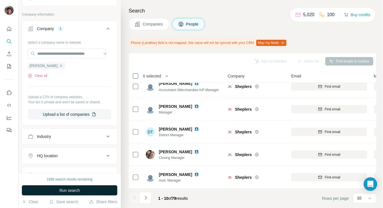
click at [75, 188] on span "Run search" at bounding box center [69, 191] width 20 height 6
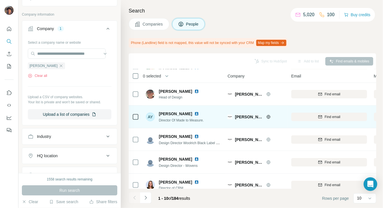
scroll to position [125, 0]
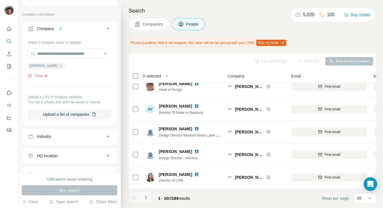
click at [145, 197] on icon "Navigate to next page" at bounding box center [146, 198] width 6 height 6
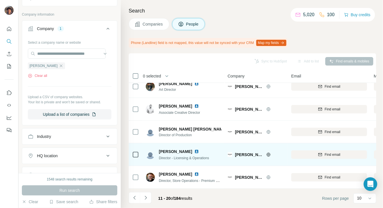
scroll to position [0, 0]
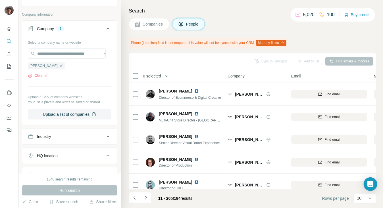
click at [137, 196] on button "Navigate to previous page" at bounding box center [134, 198] width 11 height 11
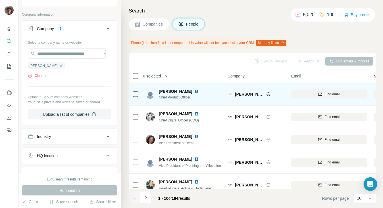
click at [267, 96] on icon at bounding box center [269, 94] width 4 height 4
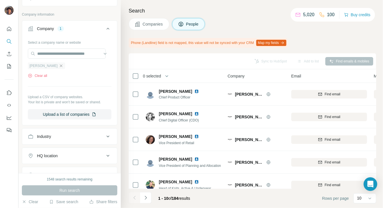
click at [59, 65] on icon "button" at bounding box center [61, 66] width 5 height 5
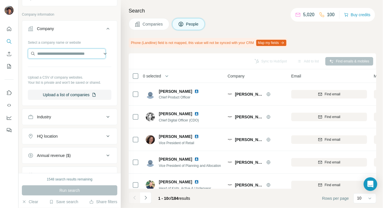
click at [57, 53] on input "text" at bounding box center [67, 54] width 78 height 10
paste input "*****"
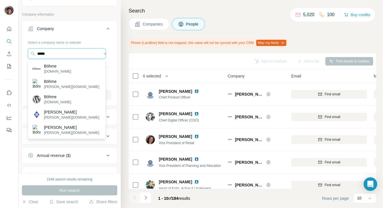
type input "*****"
click at [63, 69] on div "Böhme [DOMAIN_NAME]" at bounding box center [66, 68] width 75 height 15
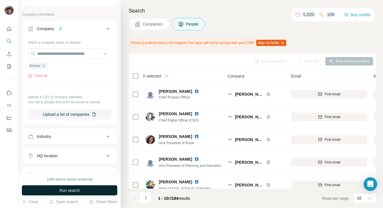
click at [61, 190] on span "Run search" at bounding box center [69, 191] width 20 height 6
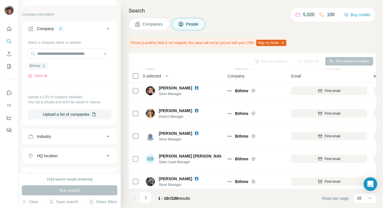
scroll to position [125, 0]
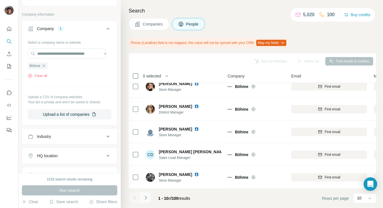
click at [146, 200] on icon "Navigate to next page" at bounding box center [146, 198] width 6 height 6
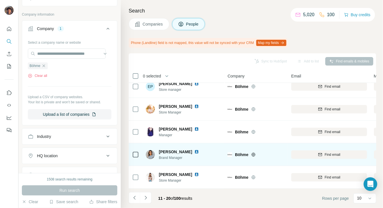
scroll to position [0, 0]
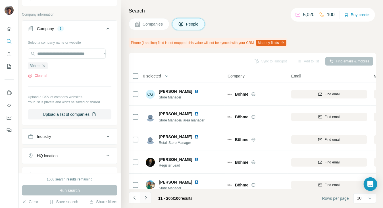
click at [150, 193] on button "Navigate to next page" at bounding box center [145, 198] width 11 height 11
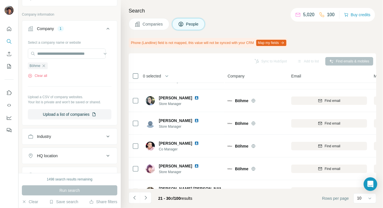
scroll to position [125, 0]
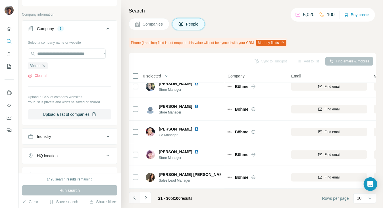
click at [133, 197] on icon "Navigate to previous page" at bounding box center [135, 198] width 6 height 6
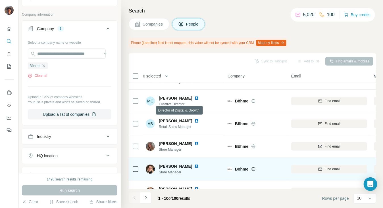
scroll to position [76, 0]
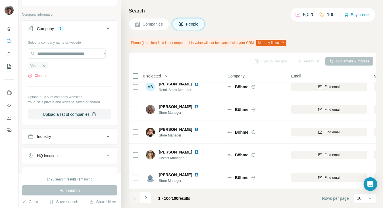
click at [46, 67] on icon "button" at bounding box center [44, 66] width 5 height 5
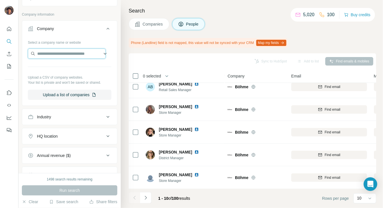
click at [47, 55] on input "text" at bounding box center [67, 54] width 78 height 10
paste input "**********"
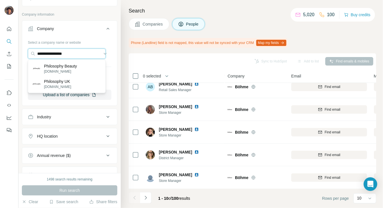
type input "**********"
click at [66, 69] on p "[DOMAIN_NAME]" at bounding box center [60, 71] width 33 height 5
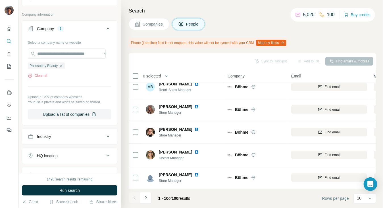
click at [67, 190] on span "Run search" at bounding box center [69, 191] width 20 height 6
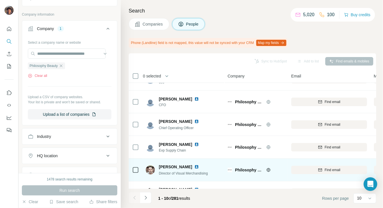
scroll to position [125, 0]
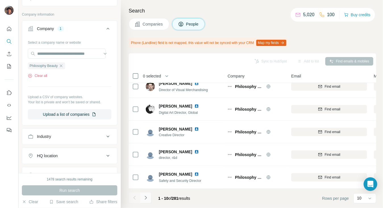
click at [148, 197] on icon "Navigate to next page" at bounding box center [146, 198] width 6 height 6
